Goal: Navigation & Orientation: Understand site structure

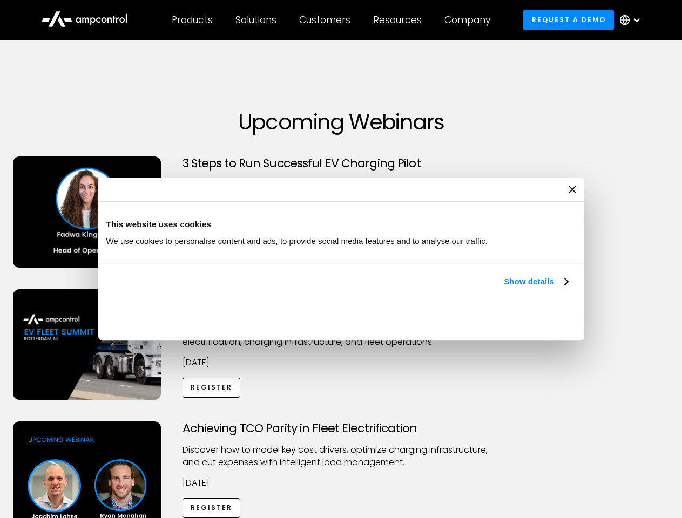
click at [504, 288] on link "Show details" at bounding box center [536, 281] width 64 height 13
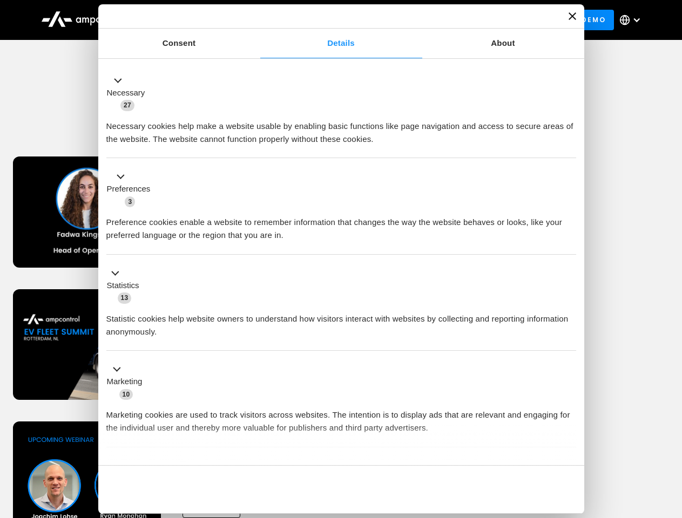
click at [569, 351] on li "Statistics 13 Statistic cookies help website owners to understand how visitors …" at bounding box center [341, 303] width 470 height 97
click at [670, 435] on div "Achieving TCO Parity in Fleet Electrification Discover how to model key cost dr…" at bounding box center [341, 506] width 678 height 169
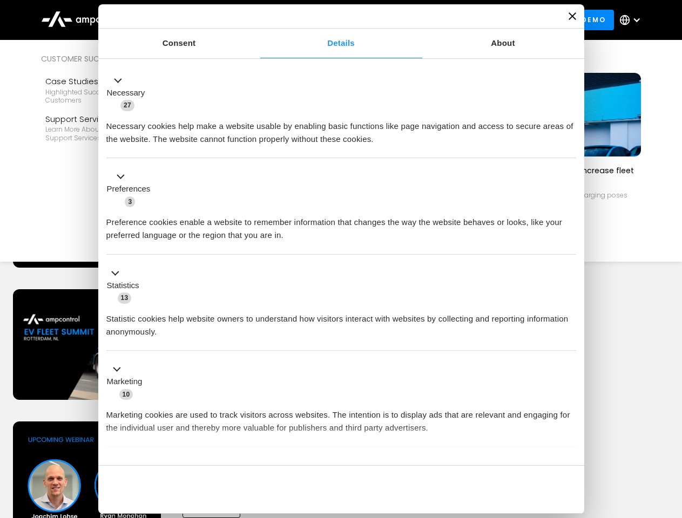
click at [332, 20] on div "Customers" at bounding box center [324, 20] width 51 height 12
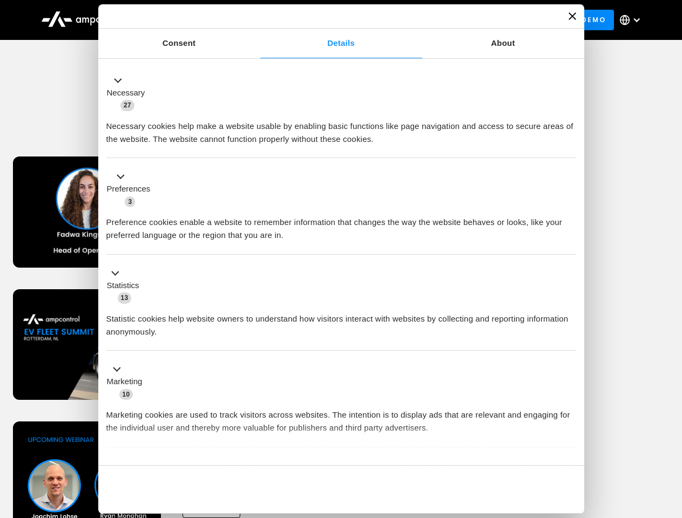
click at [192, 20] on div "Products" at bounding box center [192, 20] width 41 height 12
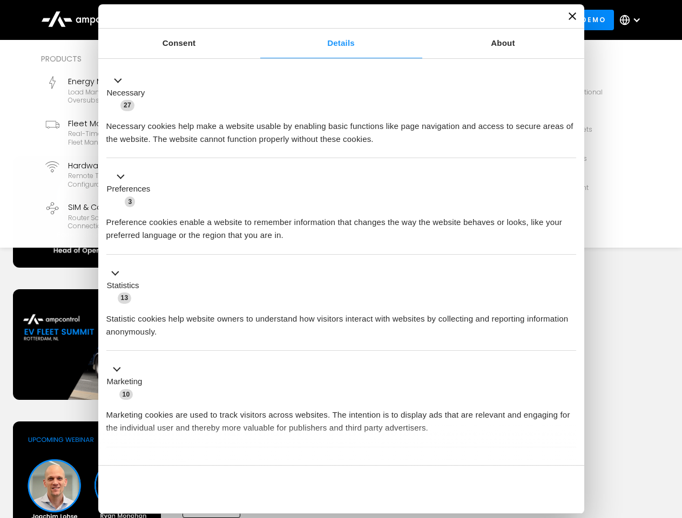
click at [256, 20] on div "Solutions" at bounding box center [255, 20] width 41 height 12
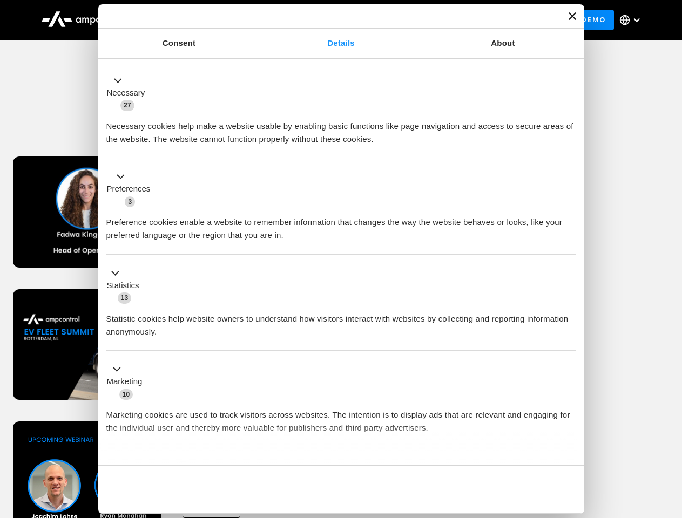
click at [327, 20] on div "Customers" at bounding box center [324, 20] width 51 height 12
click at [399, 20] on div "Resources" at bounding box center [397, 20] width 49 height 12
click at [471, 20] on div "Company" at bounding box center [467, 20] width 46 height 12
click at [633, 20] on div at bounding box center [636, 20] width 9 height 9
